Goal: Navigation & Orientation: Understand site structure

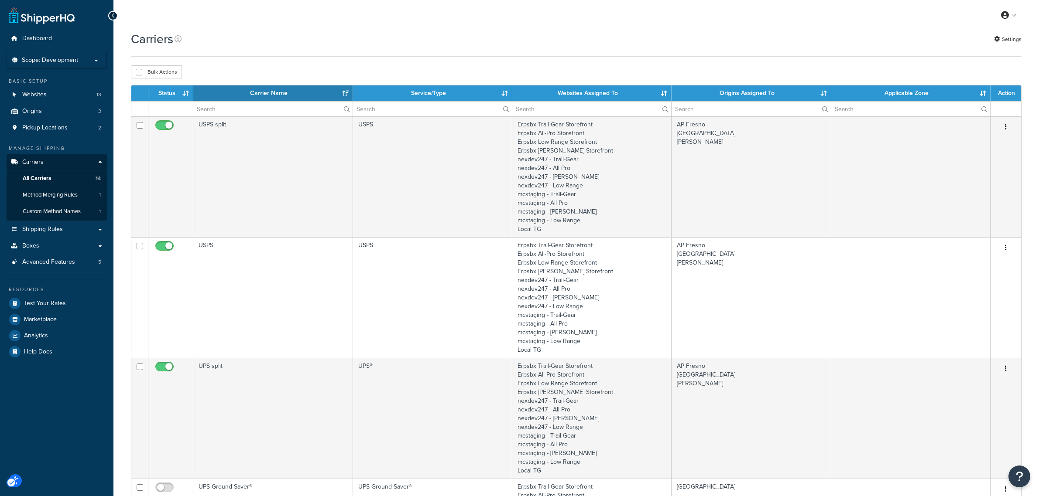
select select "15"
click at [36, 246] on span "Boxes" at bounding box center [30, 246] width 17 height 7
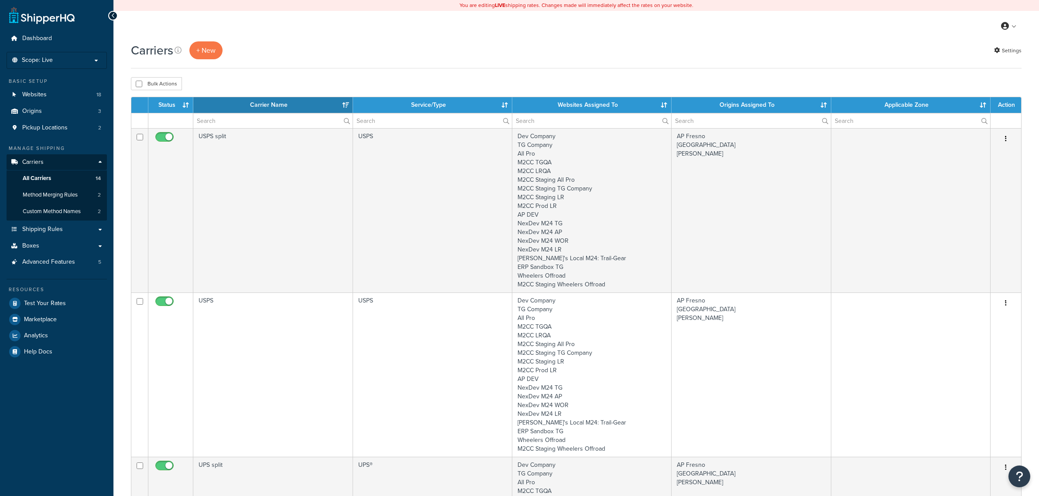
select select "15"
click at [32, 245] on span "Boxes" at bounding box center [30, 246] width 17 height 7
click at [41, 241] on link "Boxes" at bounding box center [57, 246] width 100 height 16
select select "15"
click at [38, 245] on span "Boxes" at bounding box center [30, 246] width 17 height 7
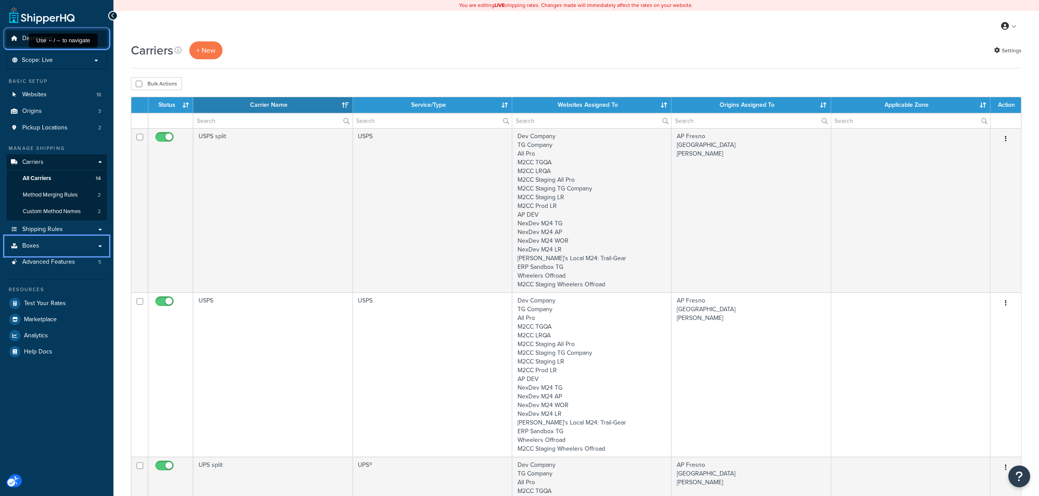
click at [22, 36] on span "Dashboard" at bounding box center [37, 38] width 30 height 7
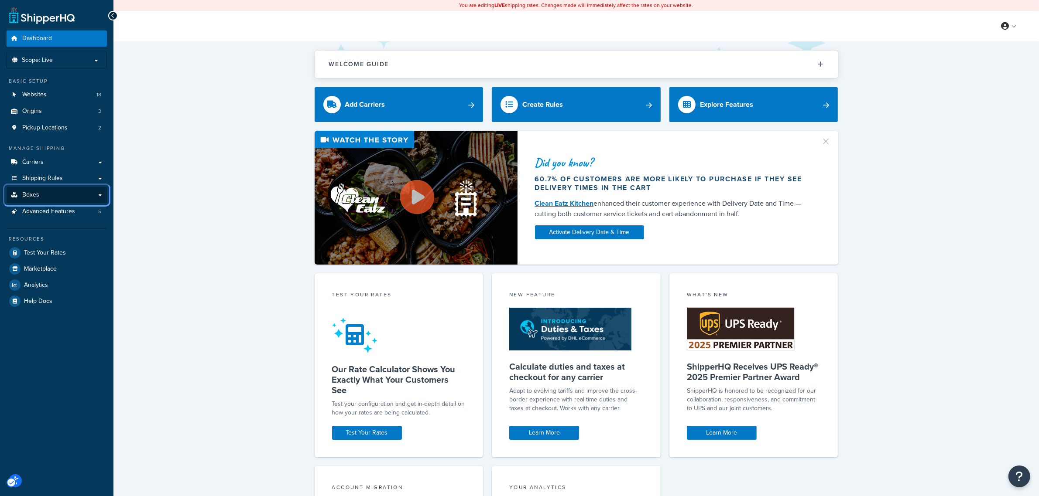
click at [32, 193] on span "Boxes" at bounding box center [30, 194] width 17 height 7
click at [101, 198] on link "Boxes" at bounding box center [57, 195] width 100 height 16
click at [101, 191] on link "Boxes" at bounding box center [57, 195] width 100 height 16
